Goal: Task Accomplishment & Management: Complete application form

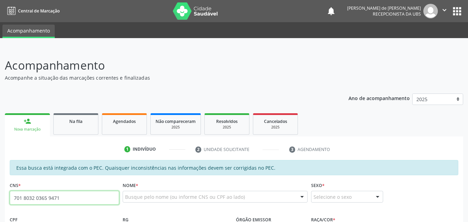
type input "701 8032 0365 9471"
type input "739.803.828-34"
type input "[DATE]"
type input "Salvelina [PERSON_NAME]"
type input "[PHONE_NUMBER]"
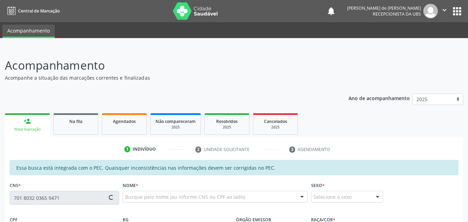
type input "22"
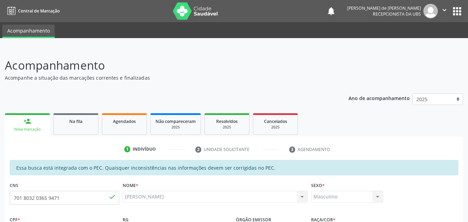
scroll to position [183, 0]
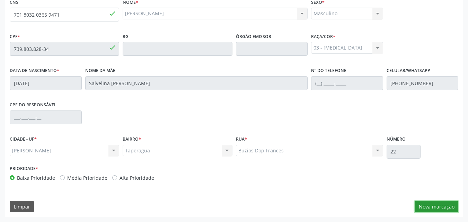
click at [422, 203] on button "Nova marcação" at bounding box center [437, 207] width 44 height 12
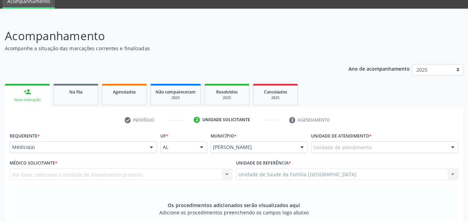
scroll to position [0, 0]
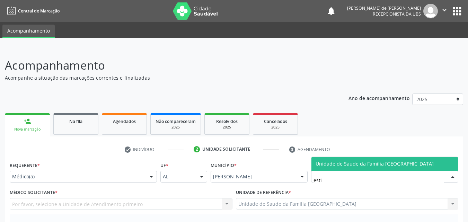
type input "estiV"
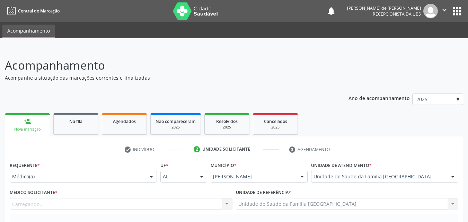
scroll to position [162, 0]
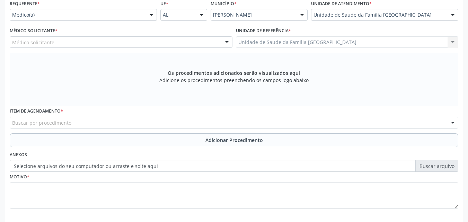
click at [80, 42] on div "Médico solicitante" at bounding box center [121, 42] width 223 height 12
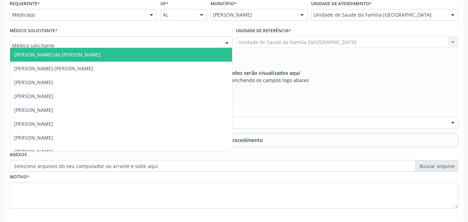
type input "A"
type input "TAC"
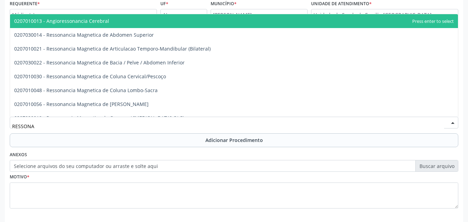
type input "RESSON"
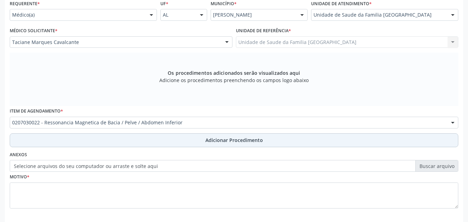
click at [56, 141] on button "Adicionar Procedimento" at bounding box center [234, 140] width 449 height 14
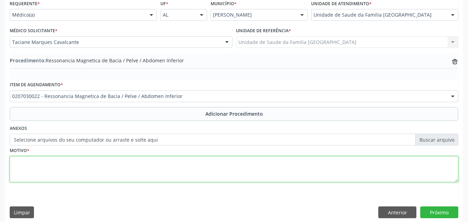
click at [46, 168] on textarea at bounding box center [234, 169] width 449 height 26
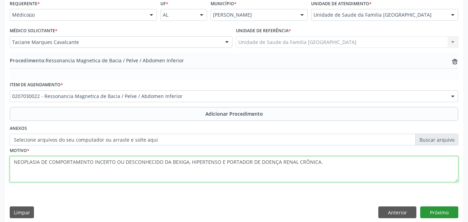
type textarea "NEOPLASIA DE COMPORTAMENTO INCERTO OU DESCONHECIDO DA BEXIGA, HIPERTENSO E PORT…"
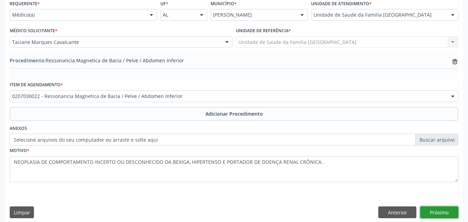
click at [438, 213] on button "Próximo" at bounding box center [439, 213] width 38 height 12
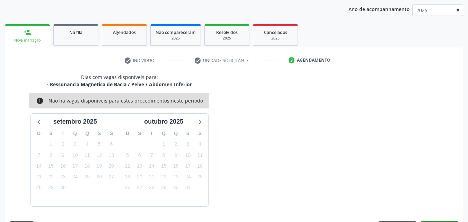
scroll to position [109, 0]
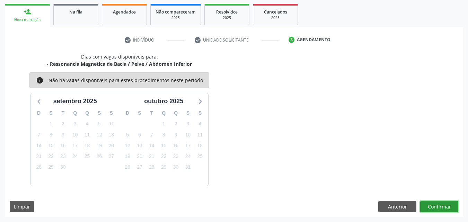
click at [432, 210] on button "Confirmar" at bounding box center [439, 207] width 38 height 12
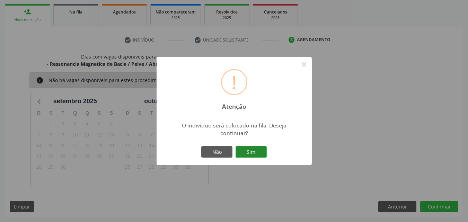
click at [258, 150] on button "Sim" at bounding box center [251, 152] width 31 height 12
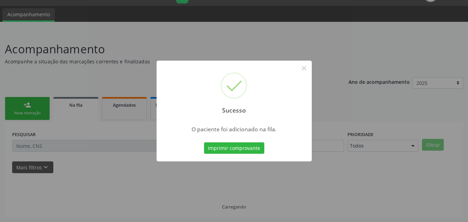
scroll to position [16, 0]
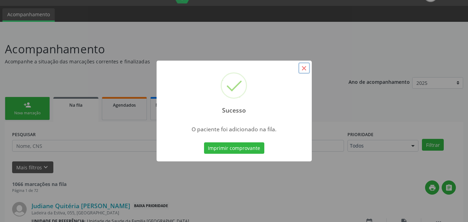
click at [304, 68] on button "×" at bounding box center [304, 68] width 12 height 12
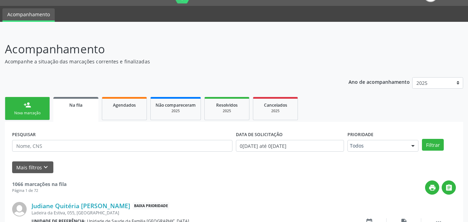
click at [42, 114] on div "Nova marcação" at bounding box center [27, 113] width 35 height 5
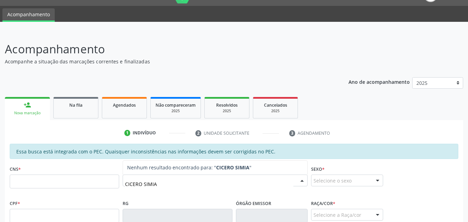
type input "[PERSON_NAME]"
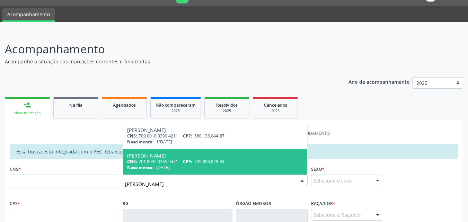
click at [187, 166] on div "Nascimento: [DATE]" at bounding box center [215, 168] width 176 height 6
type input "701 8032 0365 9471"
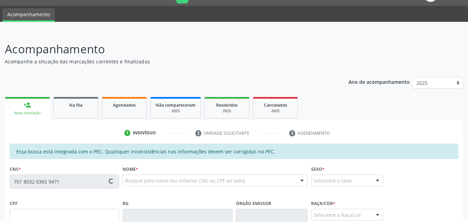
scroll to position [178, 0]
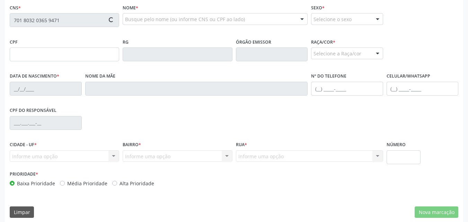
type input "739.803.828-34"
type input "[DATE]"
type input "Salvelina [PERSON_NAME]"
type input "[PHONE_NUMBER]"
type input "22"
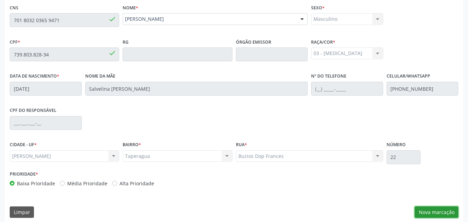
click at [425, 209] on button "Nova marcação" at bounding box center [437, 213] width 44 height 12
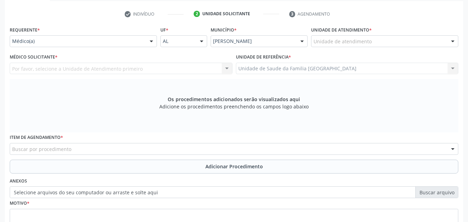
scroll to position [16, 0]
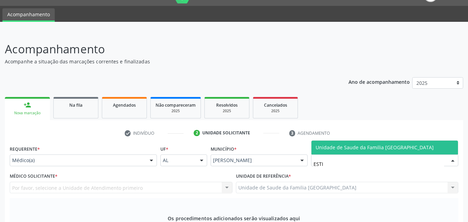
type input "ESTIV"
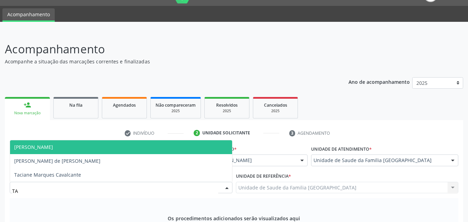
type input "TAC"
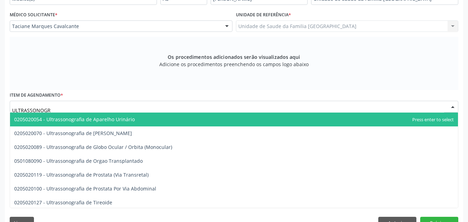
scroll to position [166, 0]
type input "U"
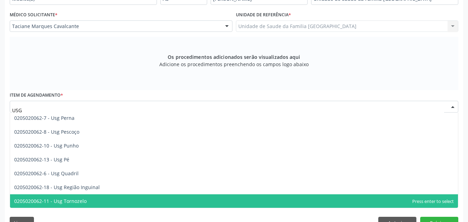
scroll to position [168, 0]
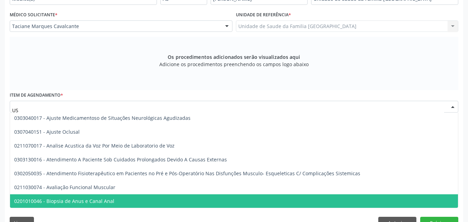
type input "U"
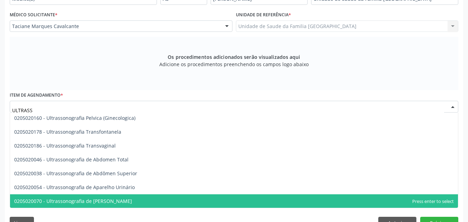
type input "ULTRASSO"
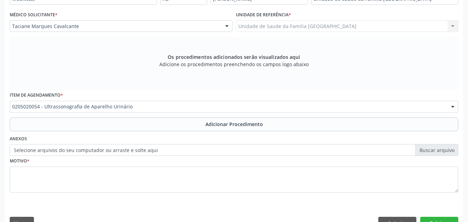
scroll to position [0, 0]
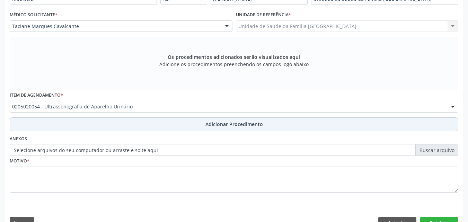
click at [67, 124] on button "Adicionar Procedimento" at bounding box center [234, 124] width 449 height 14
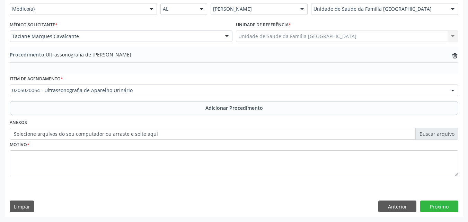
scroll to position [168, 0]
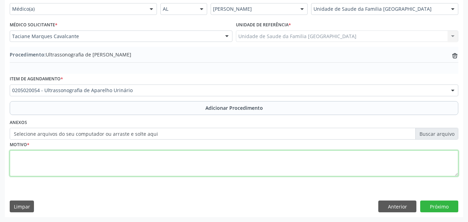
click at [61, 158] on textarea at bounding box center [234, 163] width 449 height 26
type textarea "GOTA?HISTÓRICO DE DISFUNÇÃO RENAL."
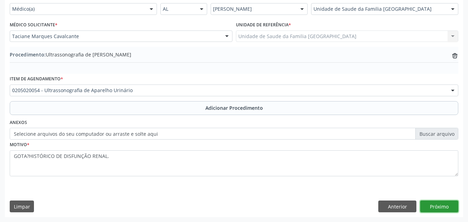
click at [431, 205] on button "Próximo" at bounding box center [439, 207] width 38 height 12
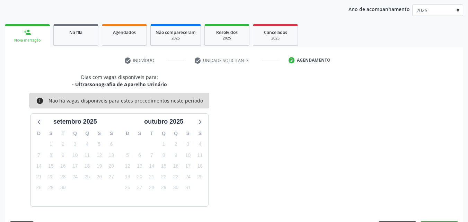
scroll to position [109, 0]
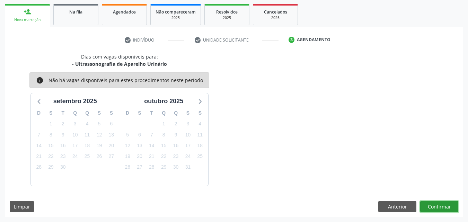
click at [441, 207] on button "Confirmar" at bounding box center [439, 207] width 38 height 12
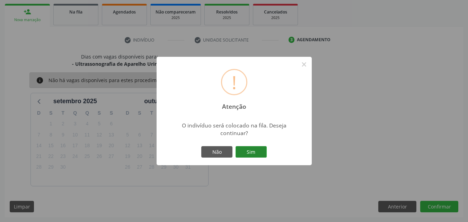
click at [253, 150] on button "Sim" at bounding box center [251, 152] width 31 height 12
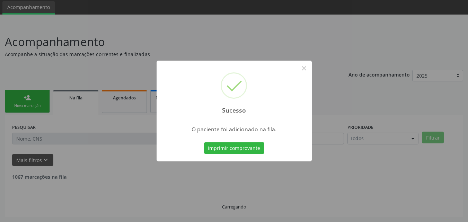
scroll to position [16, 0]
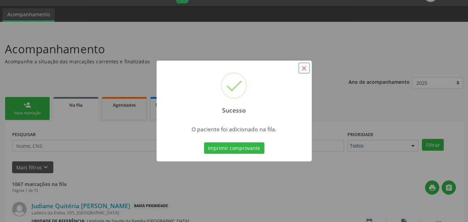
click at [300, 68] on button "×" at bounding box center [304, 68] width 12 height 12
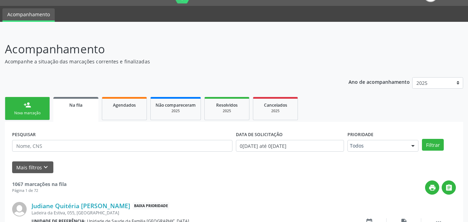
click at [33, 105] on link "person_add Nova marcação" at bounding box center [27, 108] width 45 height 23
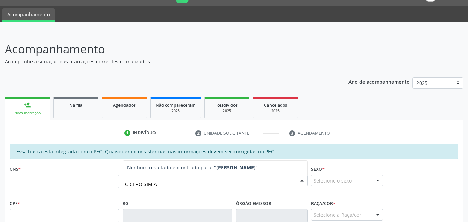
type input "[PERSON_NAME]"
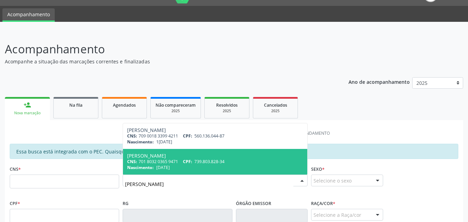
click at [171, 160] on div "CNS: 701 8032 0365 9471 CPF: 739.803.828-34" at bounding box center [215, 162] width 176 height 6
type input "701 8032 0365 9471"
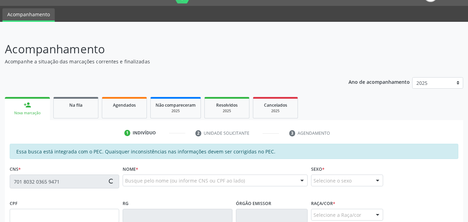
scroll to position [178, 0]
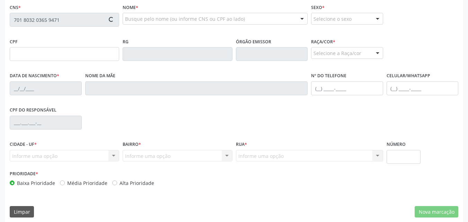
type input "739.803.828-34"
type input "[DATE]"
type input "Salvelina [PERSON_NAME]"
type input "[PHONE_NUMBER]"
type input "22"
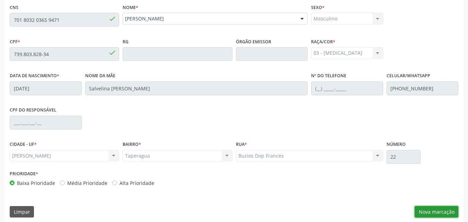
click at [445, 211] on button "Nova marcação" at bounding box center [437, 212] width 44 height 12
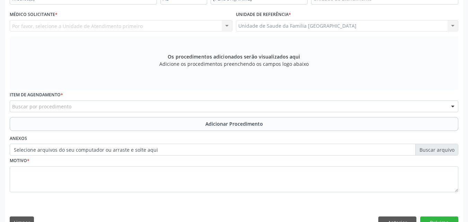
scroll to position [0, 0]
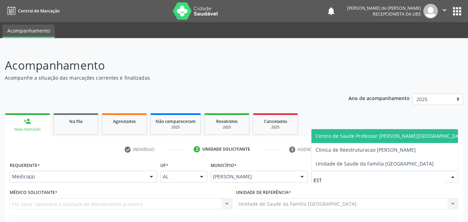
type input "ESTI"
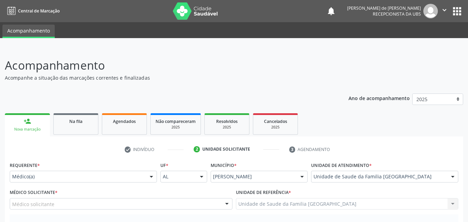
scroll to position [162, 0]
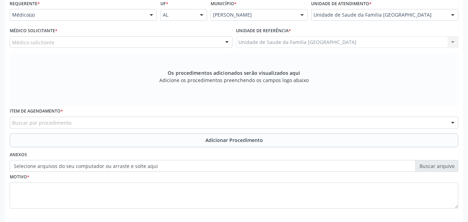
click at [32, 38] on div "Médico solicitante" at bounding box center [121, 42] width 223 height 12
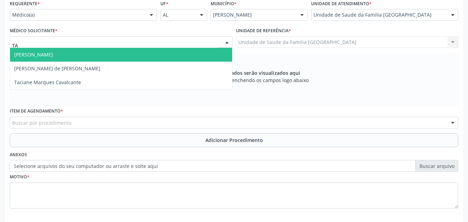
type input "TAC"
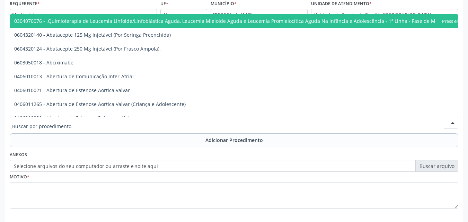
click at [30, 123] on input "text" at bounding box center [228, 126] width 432 height 14
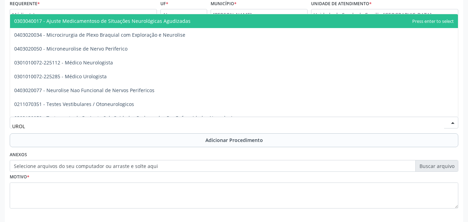
type input "UROLO"
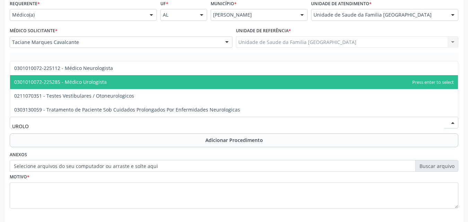
click at [60, 84] on span "0301010072-225285 - Médico Urologista" at bounding box center [60, 82] width 93 height 7
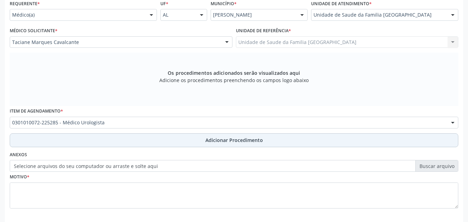
click at [53, 137] on button "Adicionar Procedimento" at bounding box center [234, 140] width 449 height 14
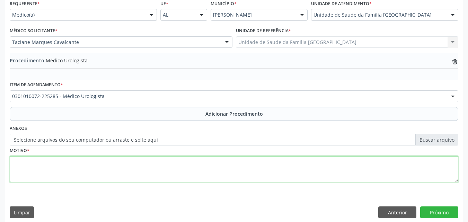
click at [49, 172] on textarea at bounding box center [234, 169] width 449 height 26
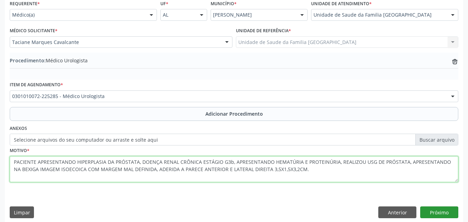
type textarea "PACIENTE APRESENTANDO HIPERPLASIA DA PRÓSTATA, DOENÇA RENAL CRÔNICA ESTÁGIO G3b…"
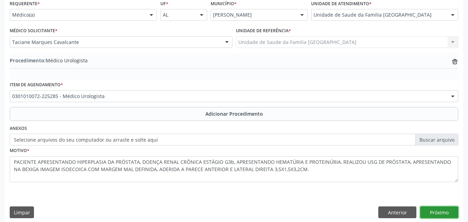
click at [446, 210] on button "Próximo" at bounding box center [439, 213] width 38 height 12
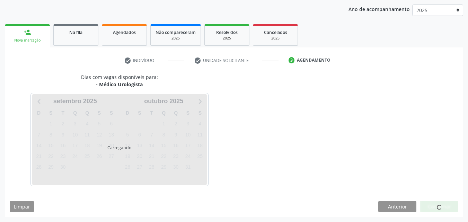
scroll to position [109, 0]
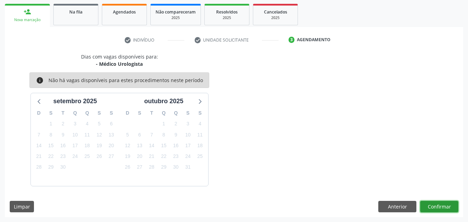
click at [432, 206] on button "Confirmar" at bounding box center [439, 207] width 38 height 12
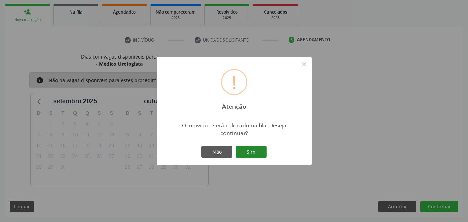
click at [248, 150] on button "Sim" at bounding box center [251, 152] width 31 height 12
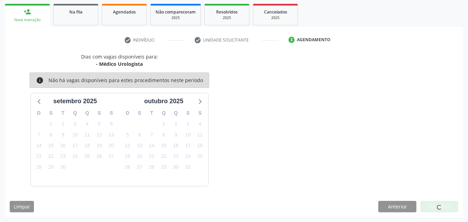
scroll to position [16, 0]
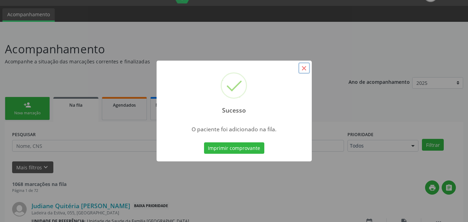
click at [306, 71] on button "×" at bounding box center [304, 68] width 12 height 12
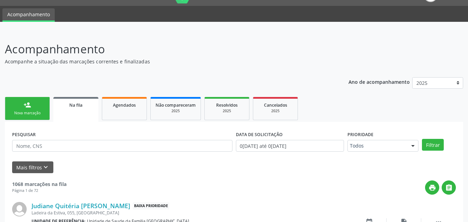
click at [16, 102] on link "person_add Nova marcação" at bounding box center [27, 108] width 45 height 23
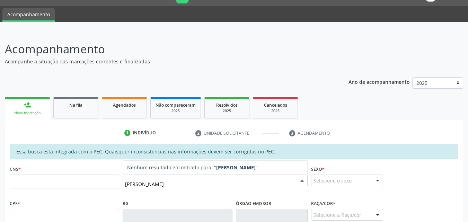
type input "[PERSON_NAME]"
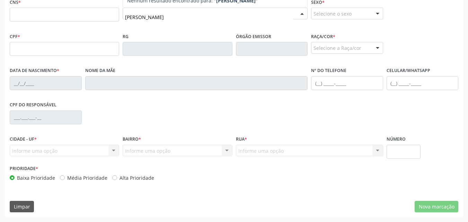
scroll to position [21, 0]
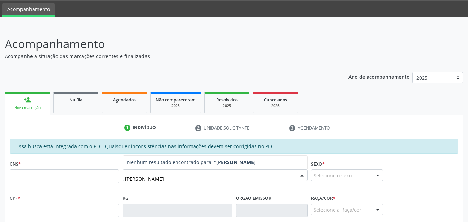
click at [242, 176] on input "[PERSON_NAME]" at bounding box center [209, 179] width 168 height 14
